Goal: Ask a question

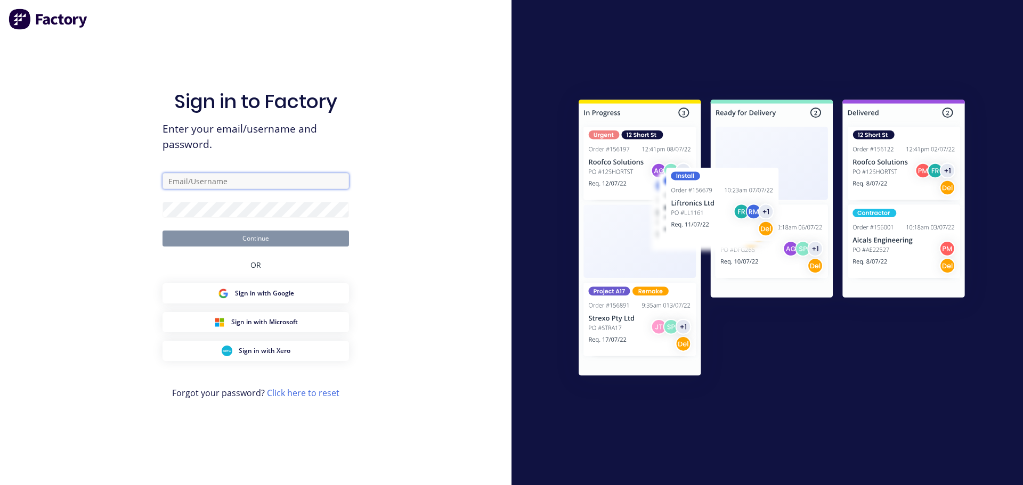
click at [319, 182] on input "text" at bounding box center [255, 181] width 186 height 16
type input "[EMAIL_ADDRESS][DOMAIN_NAME]"
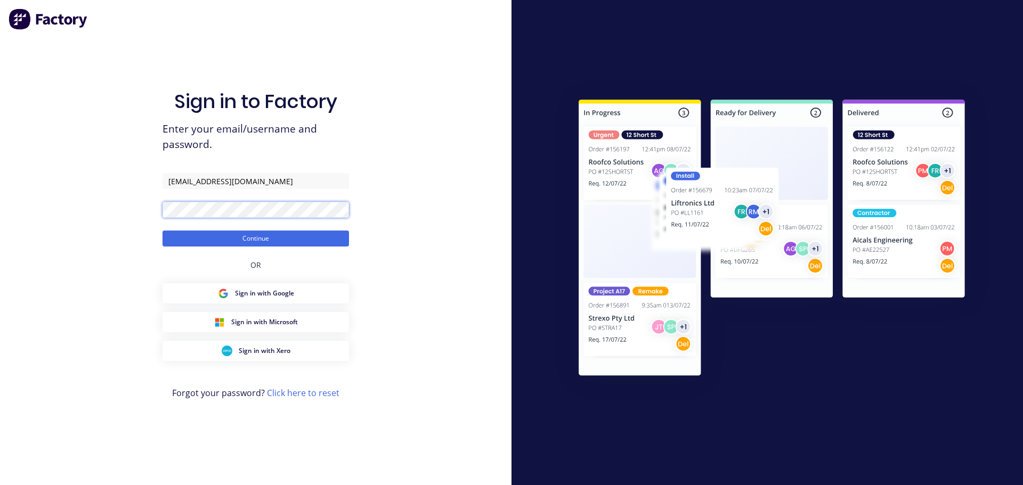
click at [162, 231] on button "Continue" at bounding box center [255, 239] width 186 height 16
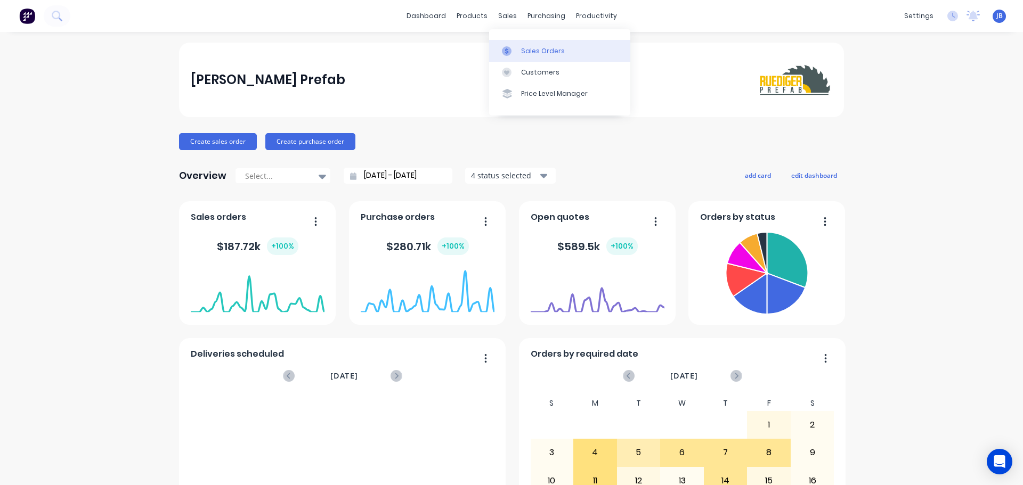
click at [528, 50] on div "Sales Orders" at bounding box center [543, 51] width 44 height 10
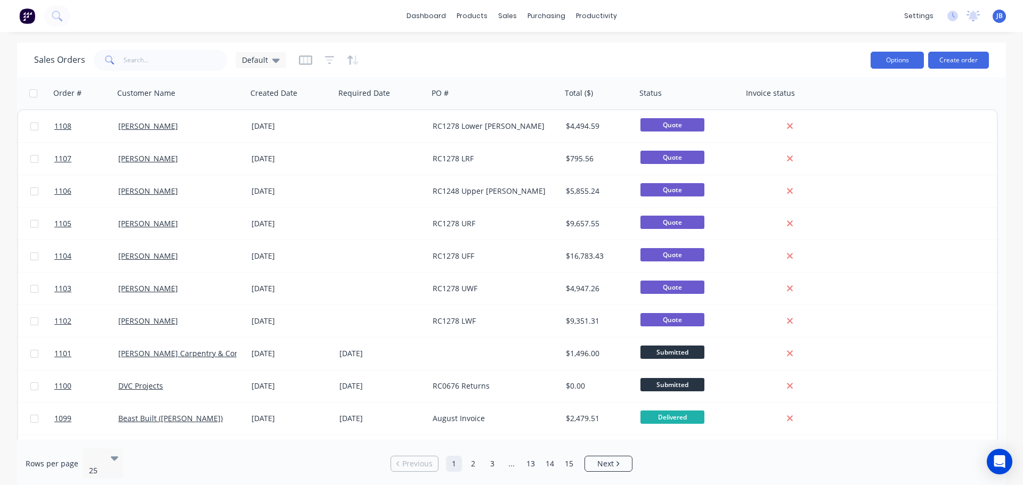
click at [922, 58] on button "Options" at bounding box center [896, 60] width 53 height 17
click at [954, 56] on button "Create order" at bounding box center [958, 60] width 61 height 17
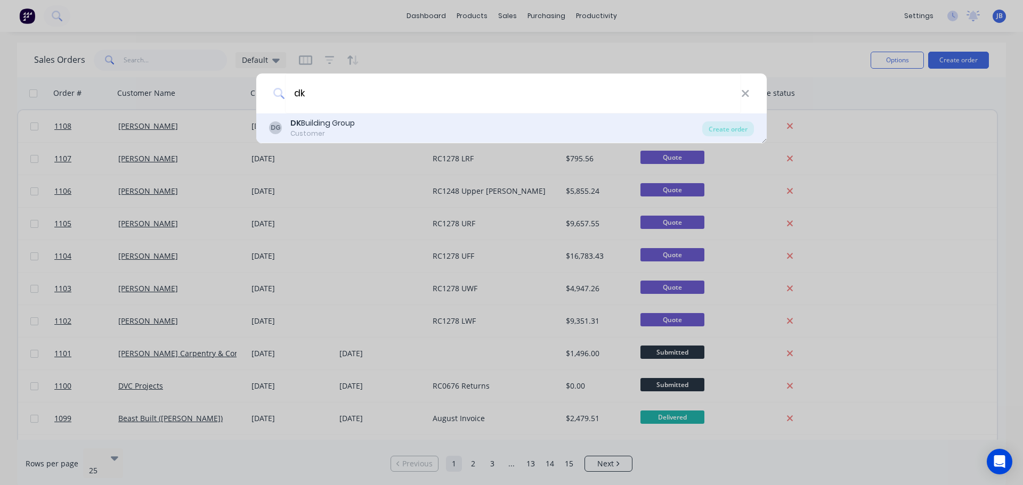
click at [464, 115] on div "DG DK Building Group Customer Create order" at bounding box center [511, 128] width 510 height 30
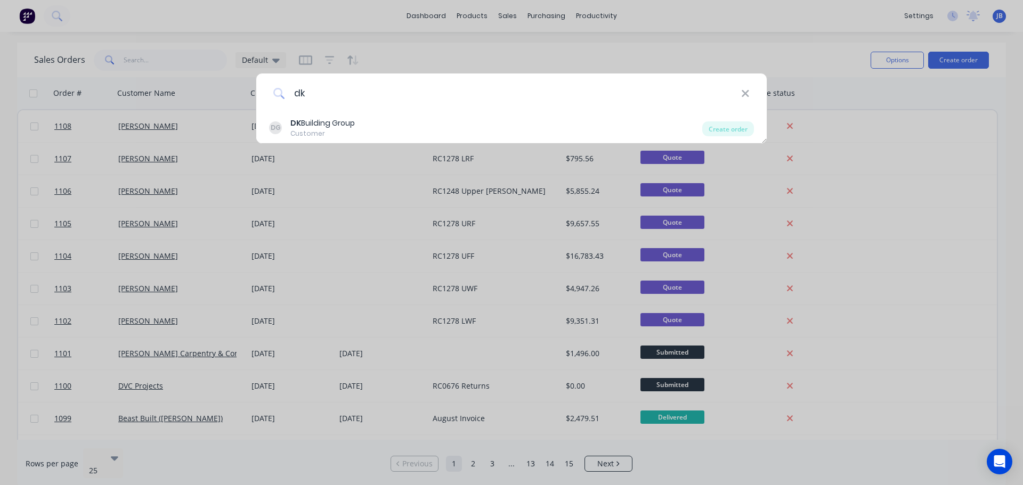
click at [346, 95] on input "dk" at bounding box center [513, 94] width 456 height 40
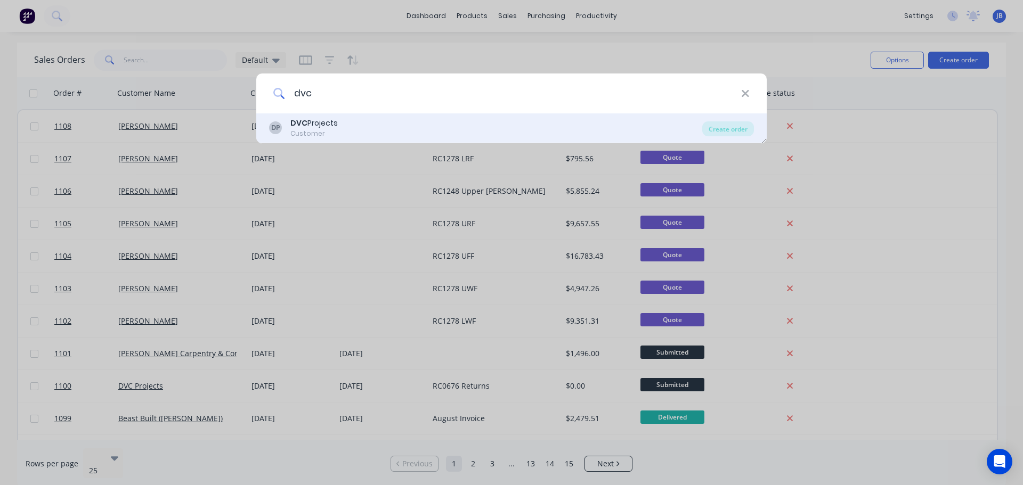
type input "dvc"
click at [311, 126] on div "DVC Projects" at bounding box center [313, 123] width 47 height 11
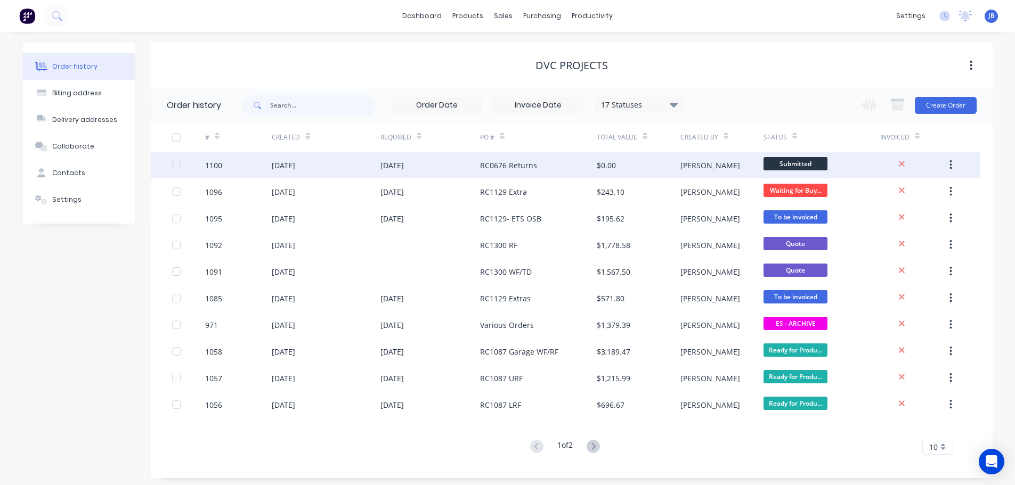
click at [513, 162] on div "RC0676 Returns" at bounding box center [508, 165] width 57 height 11
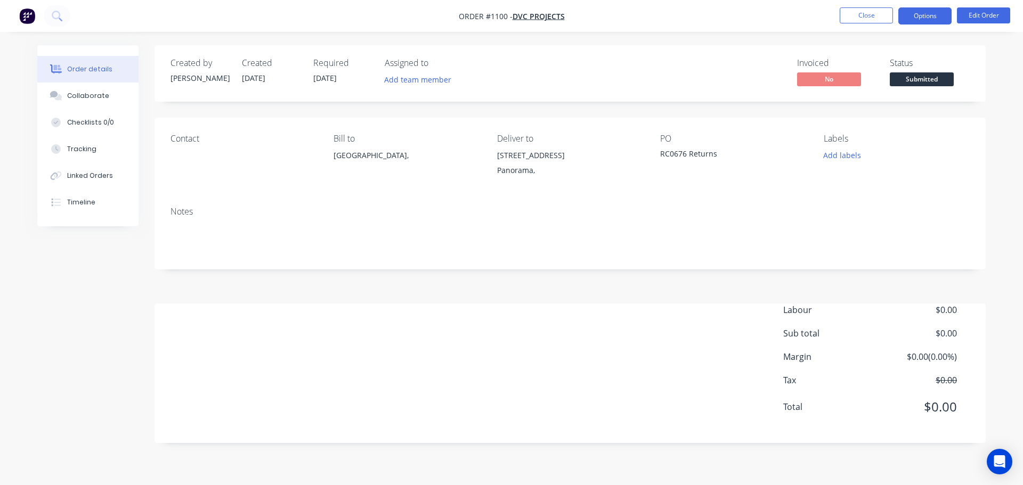
click at [927, 14] on button "Options" at bounding box center [924, 15] width 53 height 17
click at [712, 107] on div "Created by [PERSON_NAME] Created [DATE] Required [DATE] Assigned to Add team me…" at bounding box center [569, 244] width 831 height 398
click at [999, 459] on icon "Open Intercom Messenger" at bounding box center [999, 462] width 12 height 14
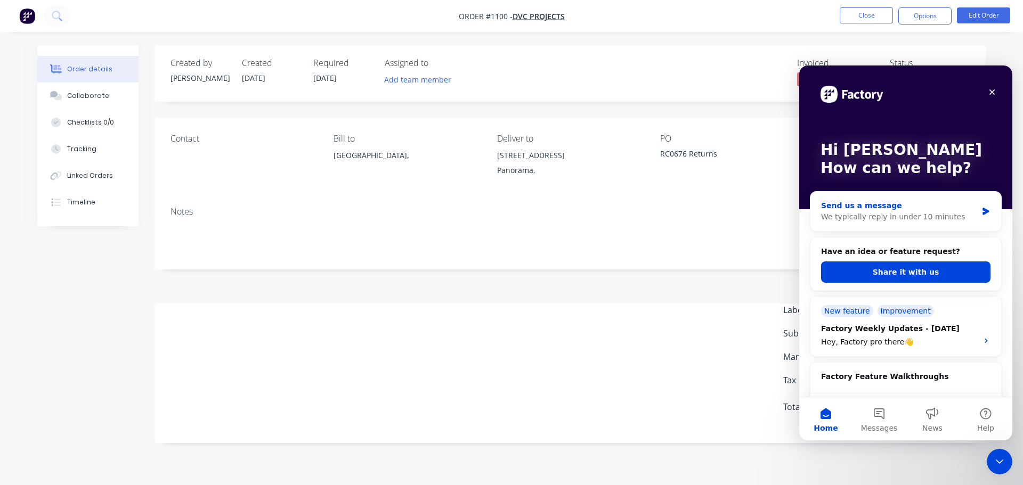
click at [862, 203] on div "Send us a message" at bounding box center [899, 205] width 156 height 11
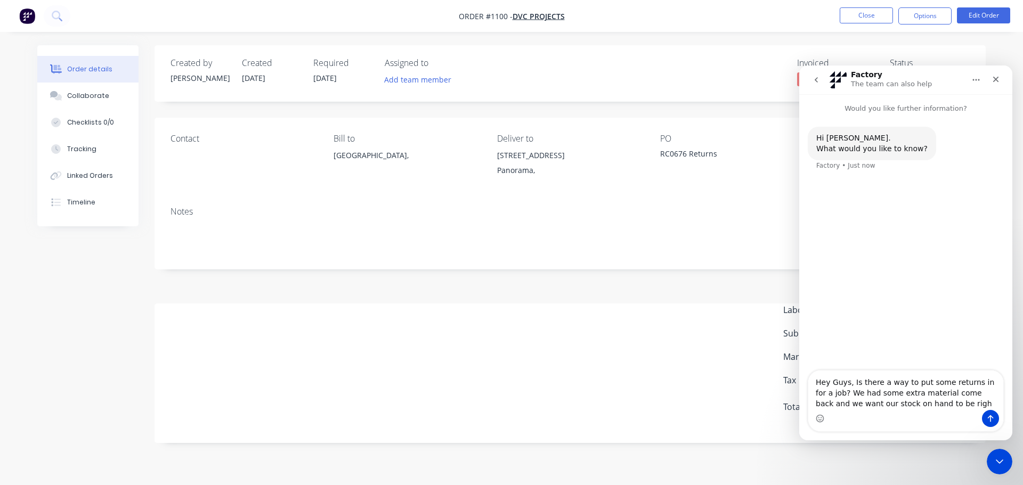
type textarea "Hey Guys, Is there a way to put some returns in for a job? We had some extra ma…"
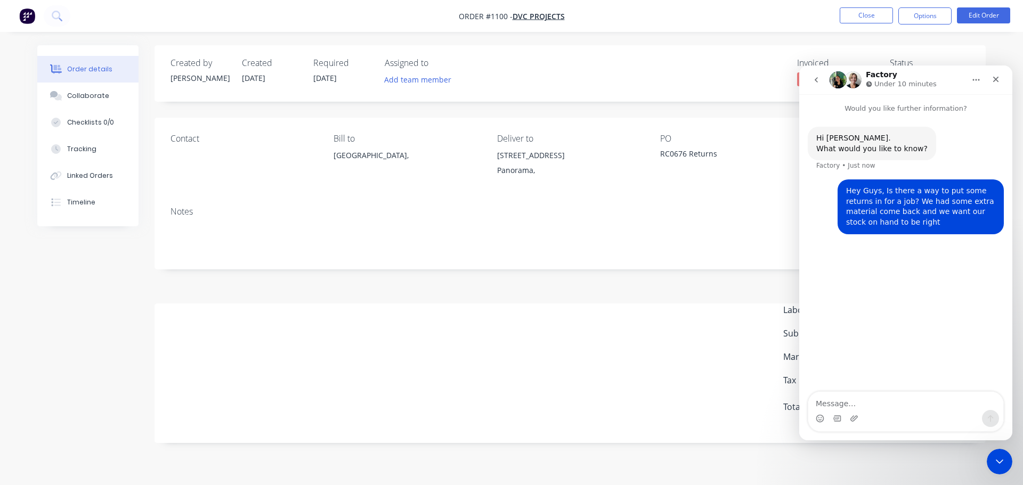
click at [502, 280] on div "Created by [PERSON_NAME] Created [DATE] Required [DATE] Assigned to Add team me…" at bounding box center [569, 244] width 831 height 398
click at [634, 358] on div "Labour $0.00 Sub total $0.00 Margin $0.00 ( 0.00 %) Tax $0.00 Total $0.00" at bounding box center [569, 366] width 799 height 124
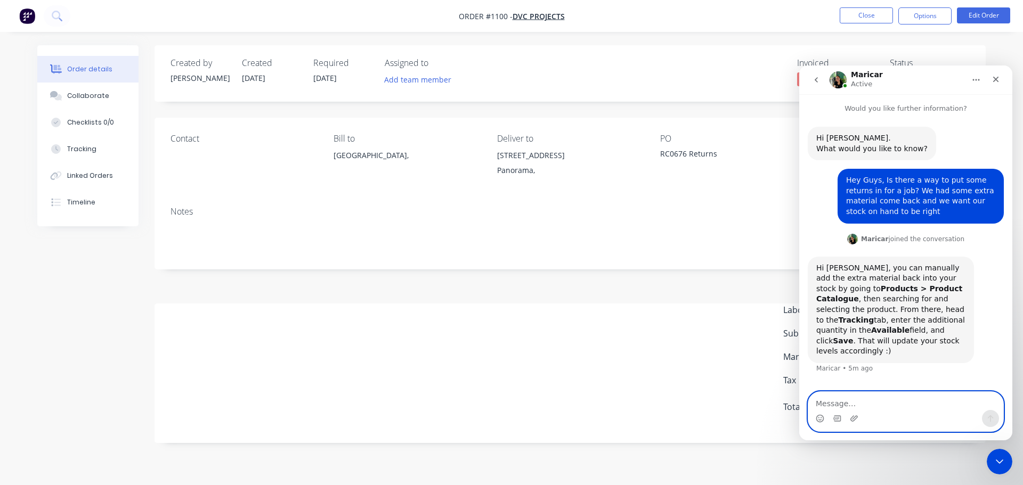
click at [932, 405] on textarea "Message…" at bounding box center [905, 401] width 195 height 18
type textarea "Thanks"
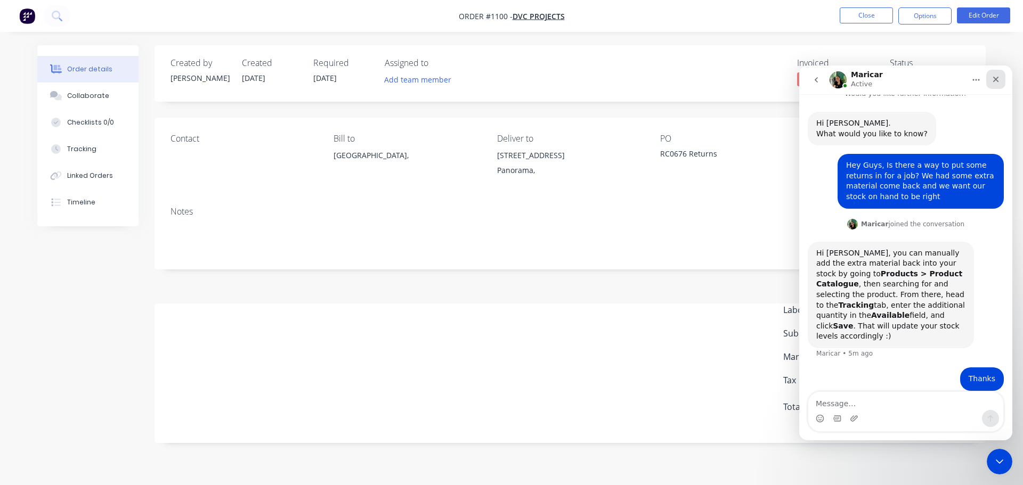
click at [1001, 78] on div "Close" at bounding box center [995, 79] width 19 height 19
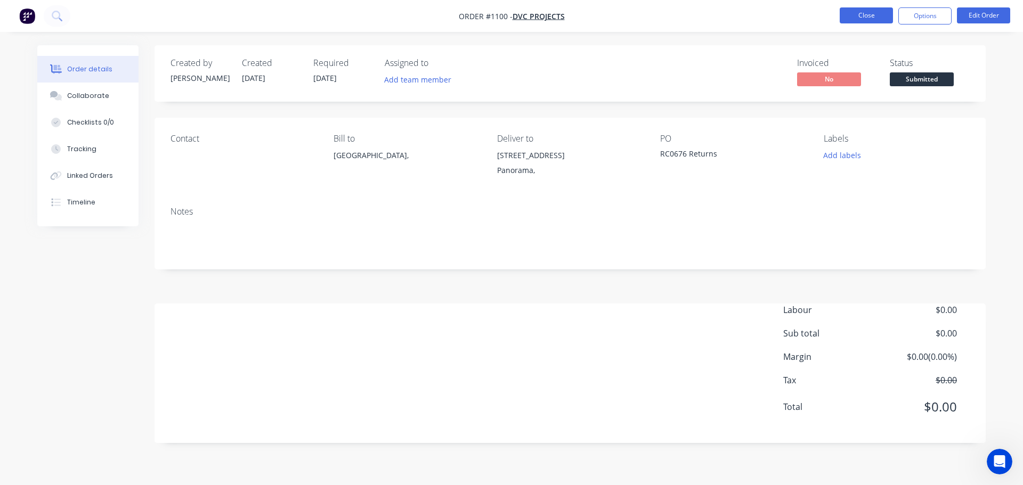
click at [868, 20] on button "Close" at bounding box center [865, 15] width 53 height 16
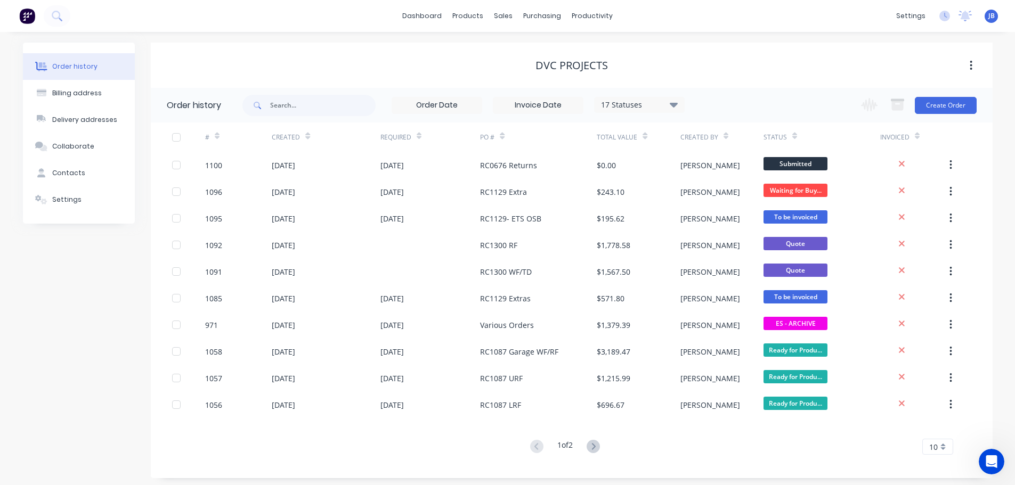
click at [990, 15] on span "JB" at bounding box center [991, 16] width 6 height 10
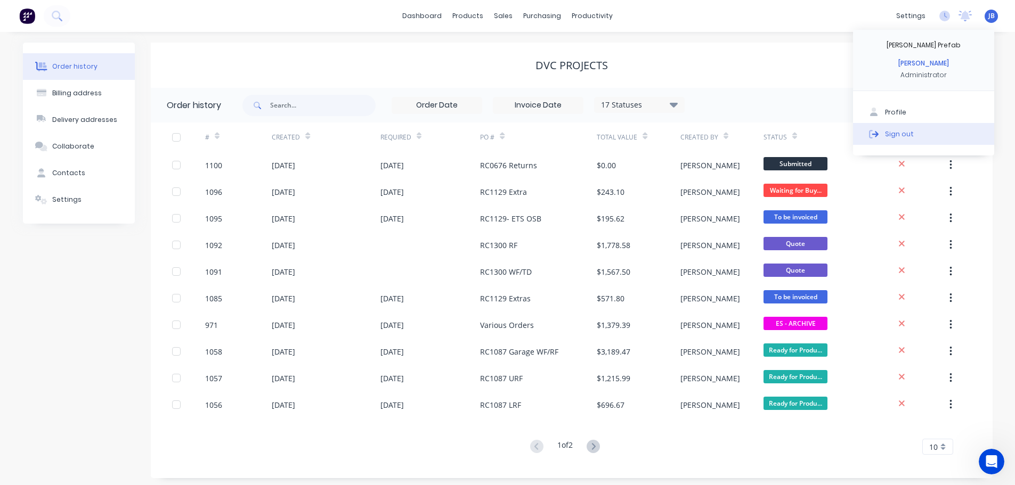
click at [912, 129] on button "Sign out" at bounding box center [923, 133] width 141 height 21
